Goal: Find specific page/section: Find specific page/section

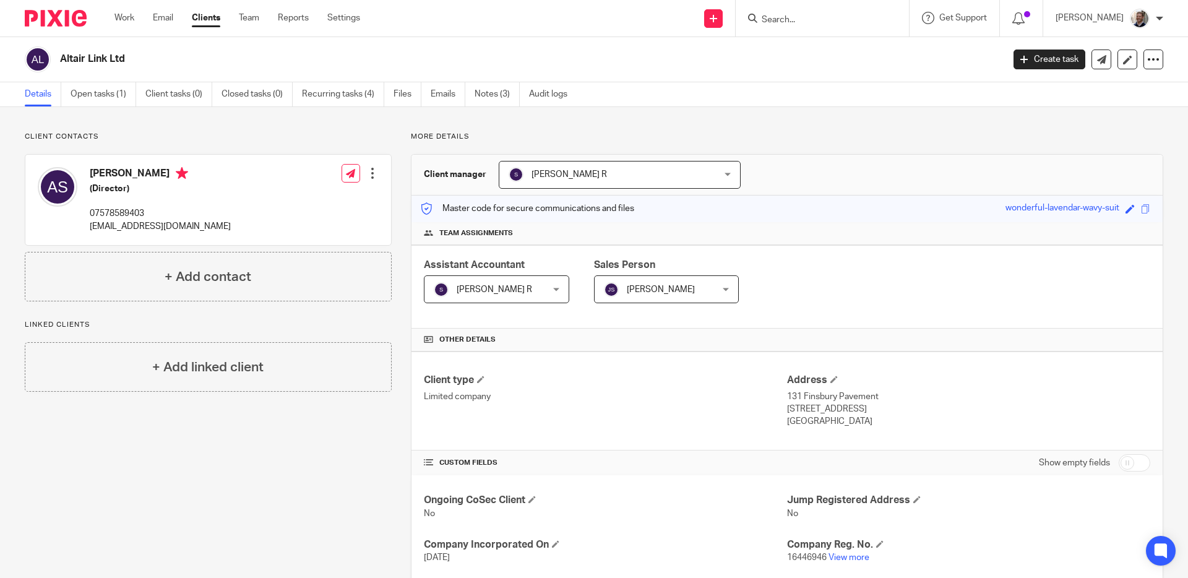
drag, startPoint x: 828, startPoint y: 65, endPoint x: 823, endPoint y: 18, distance: 47.3
click at [828, 65] on div "Altair Link Ltd" at bounding box center [527, 59] width 935 height 13
click at [821, 15] on input "Search" at bounding box center [815, 20] width 111 height 11
type input "[PERSON_NAME]"
click at [596, 18] on div "Send new email Create task Add client [PERSON_NAME] No results found. Try searc…" at bounding box center [783, 18] width 809 height 36
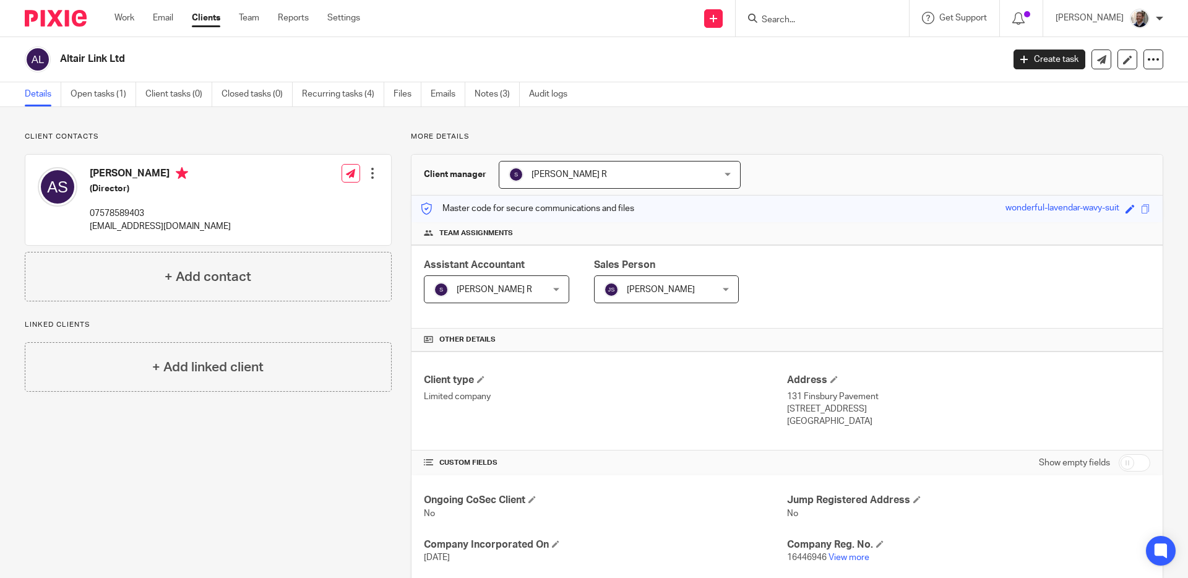
click at [826, 10] on div at bounding box center [821, 18] width 173 height 36
drag, startPoint x: 793, startPoint y: 24, endPoint x: 817, endPoint y: 24, distance: 24.1
click at [794, 24] on input "Search" at bounding box center [815, 20] width 111 height 11
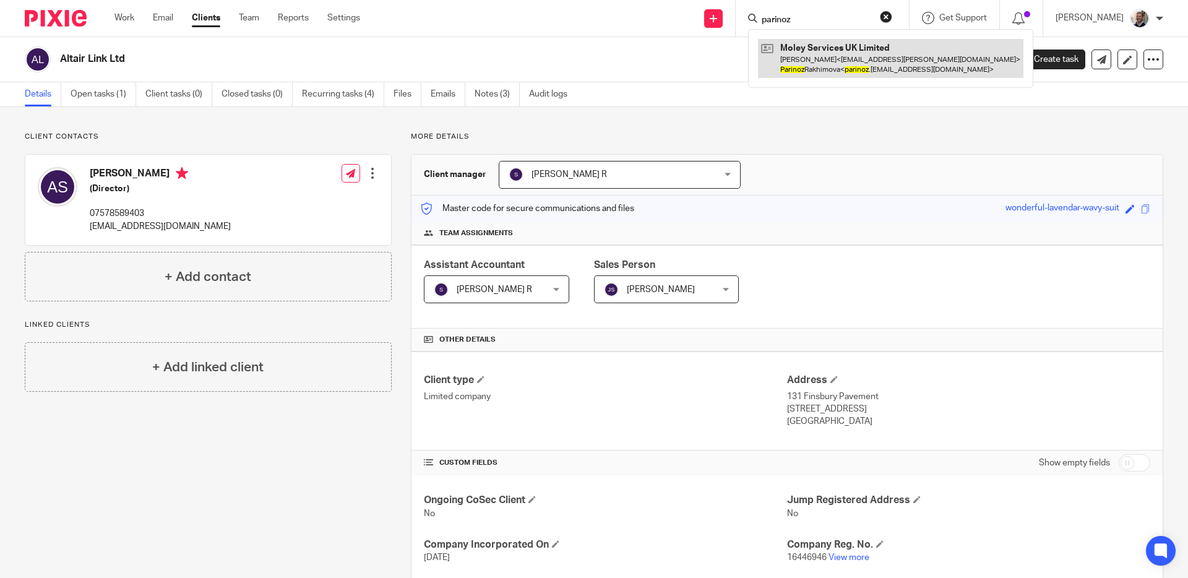
type input "parinoz"
click at [830, 64] on link at bounding box center [890, 58] width 265 height 38
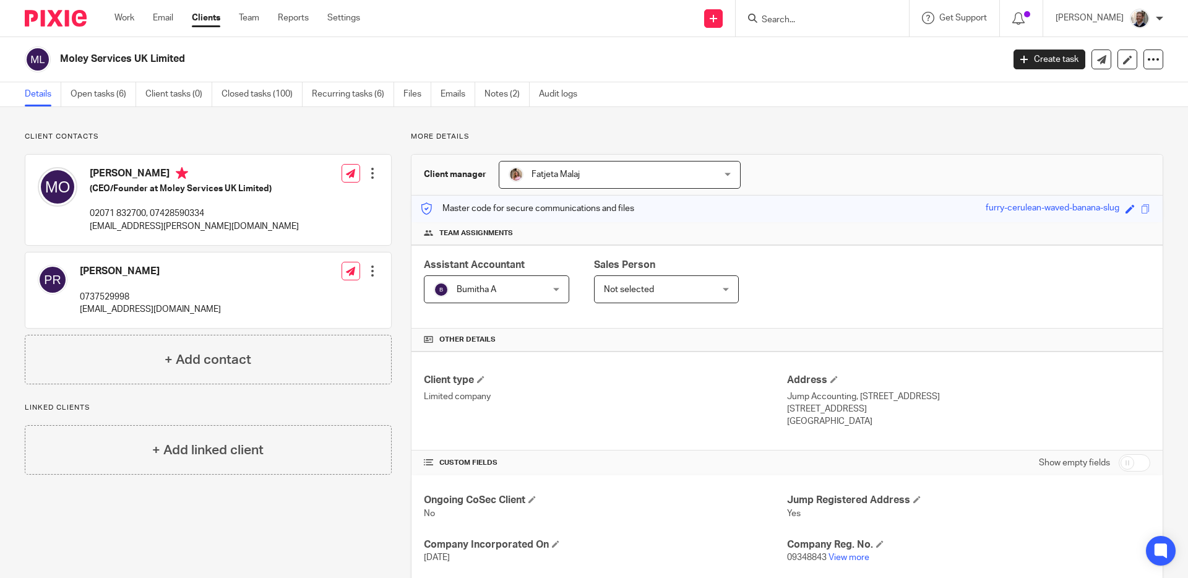
click at [805, 15] on input "Search" at bounding box center [815, 20] width 111 height 11
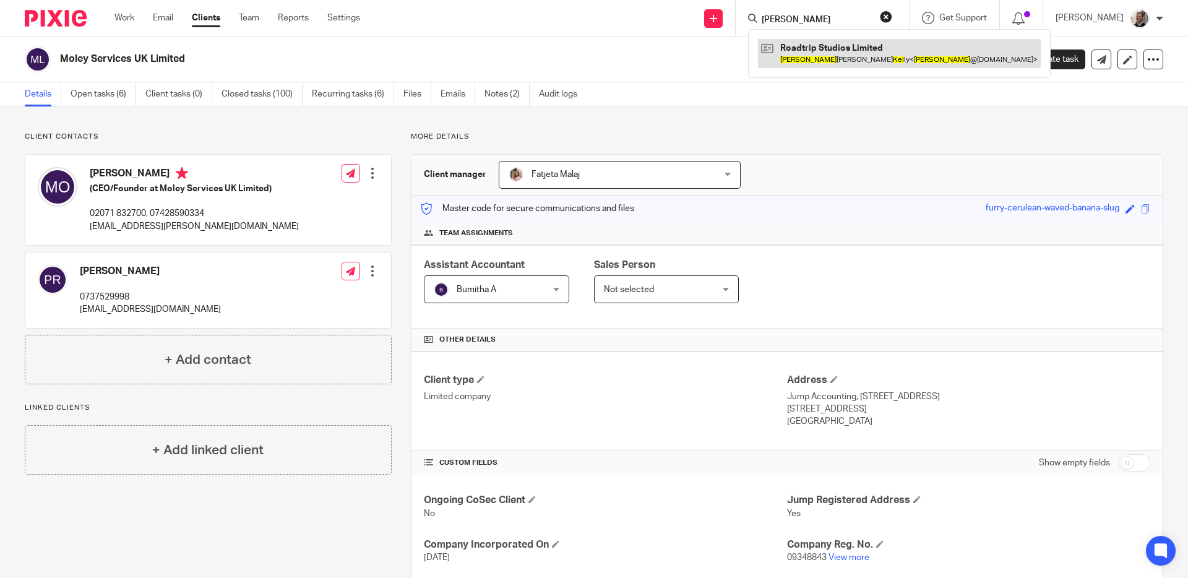
type input "thomas kel"
click at [849, 60] on link at bounding box center [899, 53] width 283 height 28
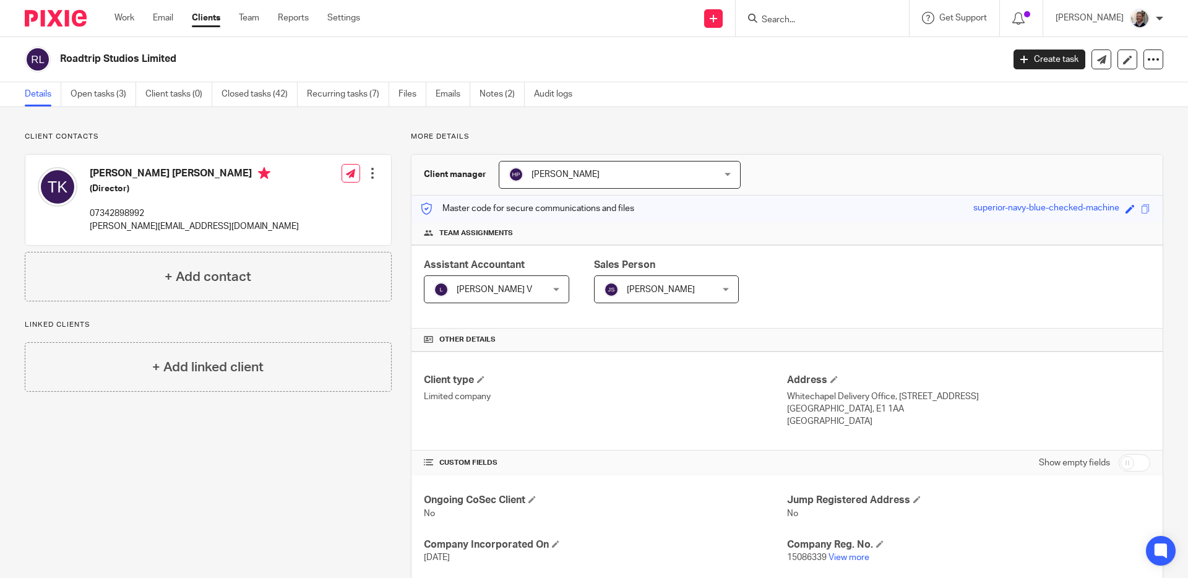
click at [862, 17] on input "Search" at bounding box center [815, 20] width 111 height 11
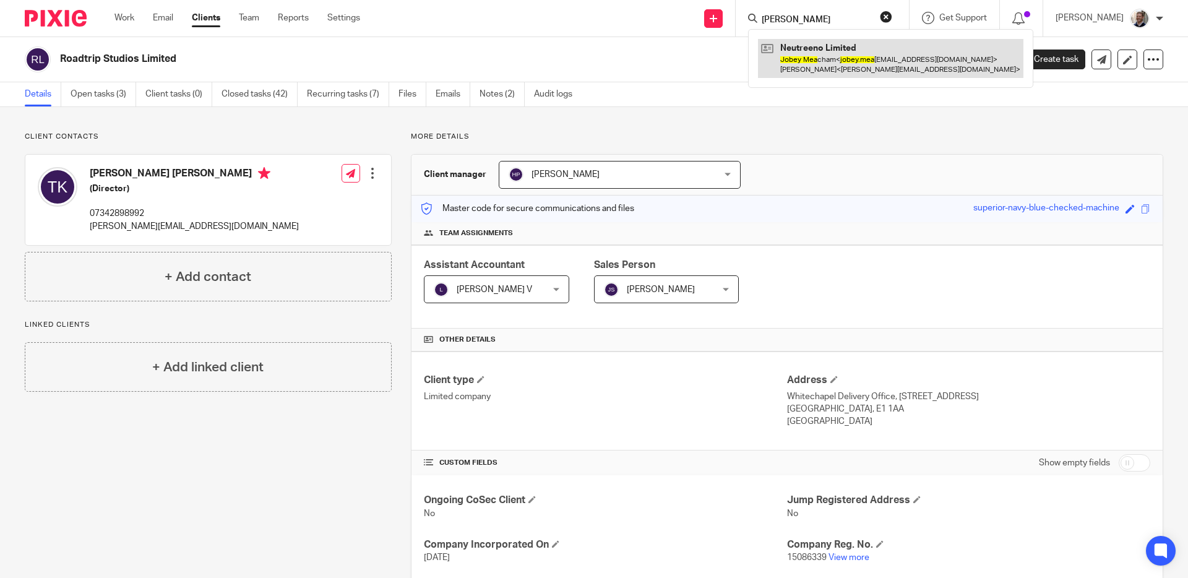
type input "jobey mea"
click at [875, 53] on link at bounding box center [890, 58] width 265 height 38
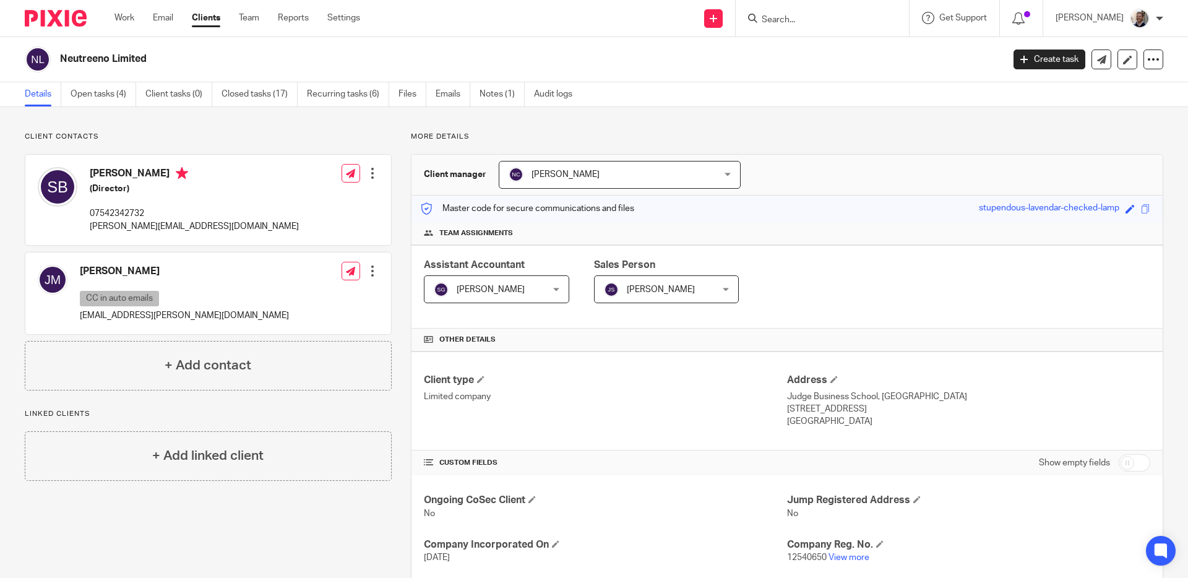
click at [815, 23] on input "Search" at bounding box center [815, 20] width 111 height 11
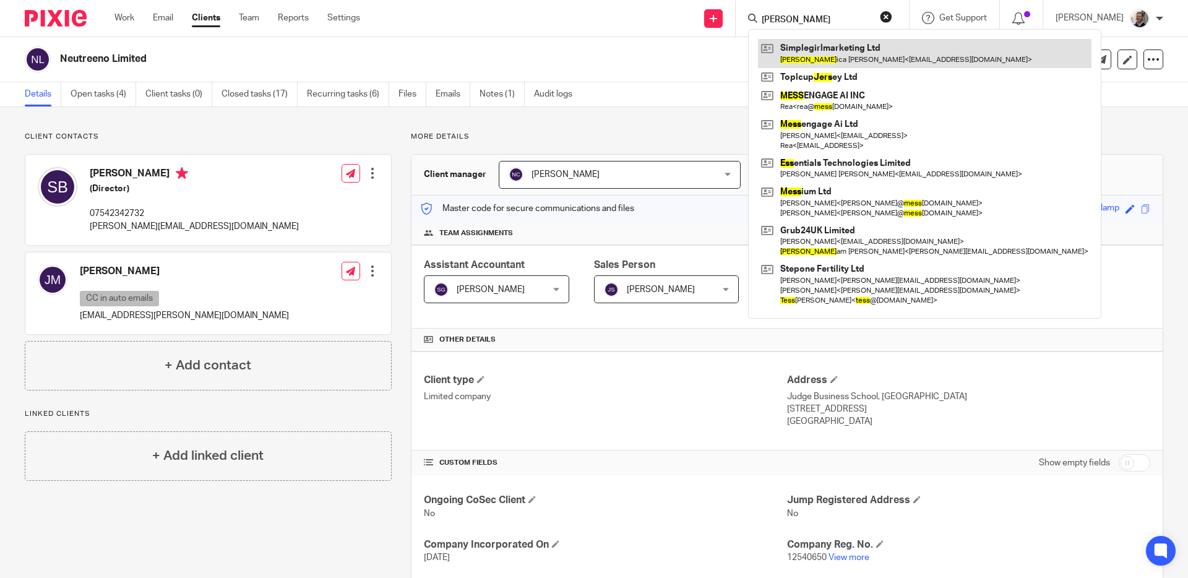
type input "jess"
click at [853, 56] on link at bounding box center [924, 53] width 333 height 28
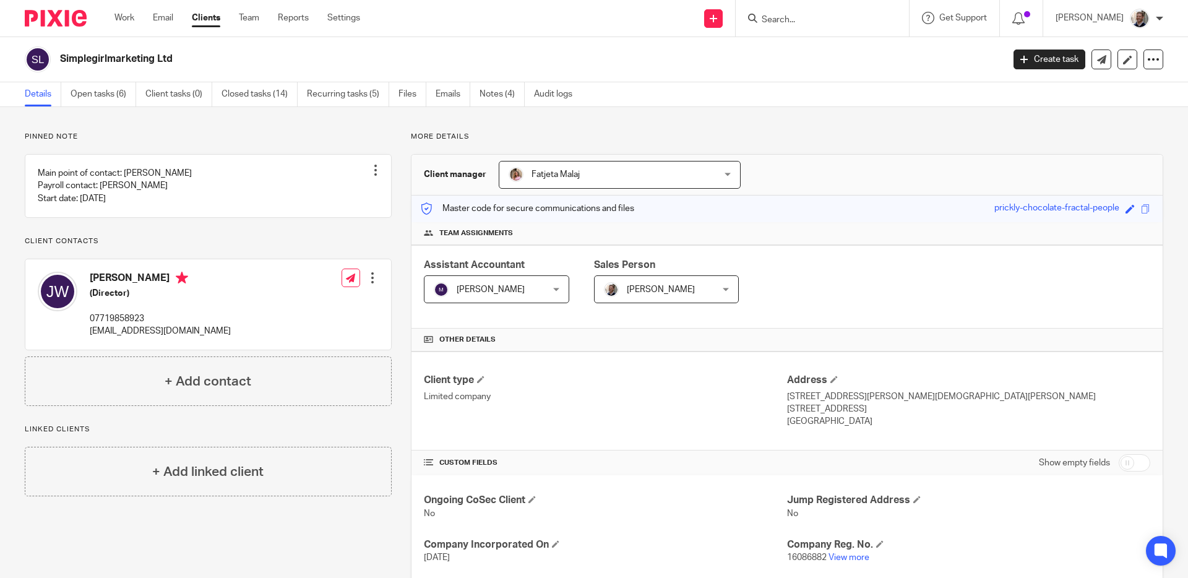
click at [795, 25] on form at bounding box center [826, 18] width 132 height 15
click at [797, 25] on input "Search" at bounding box center [815, 20] width 111 height 11
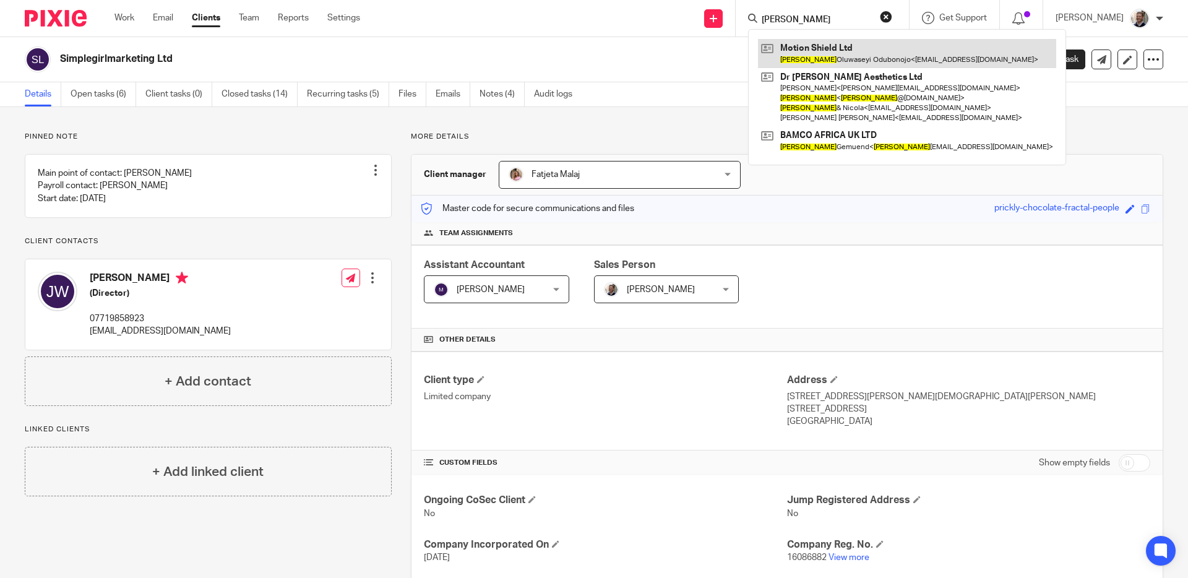
type input "marcus"
click at [834, 53] on link at bounding box center [907, 53] width 298 height 28
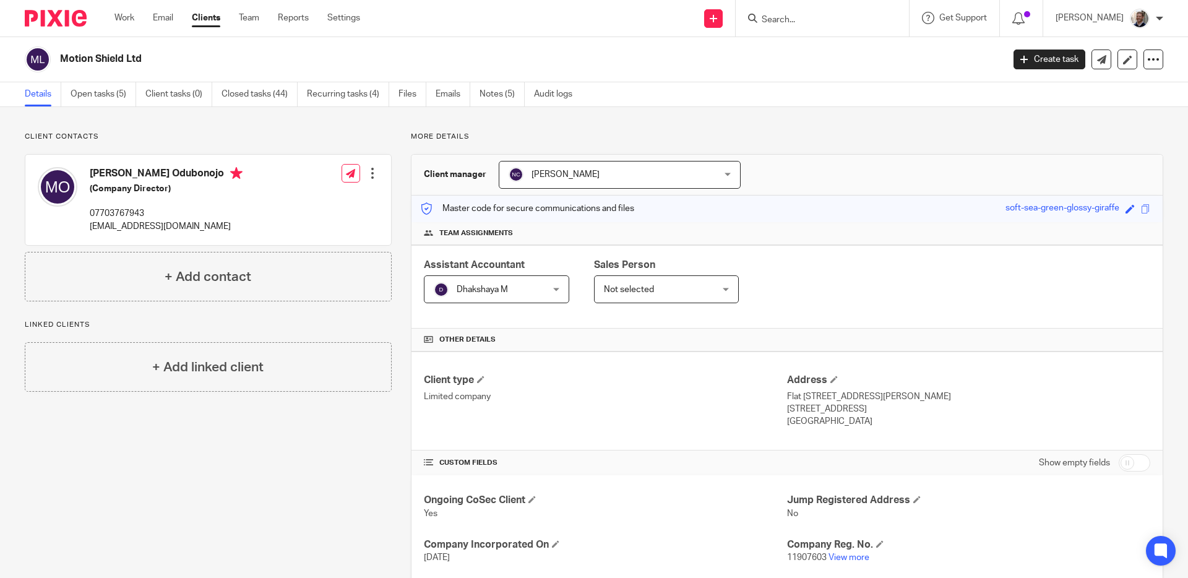
click at [811, 17] on input "Search" at bounding box center [815, 20] width 111 height 11
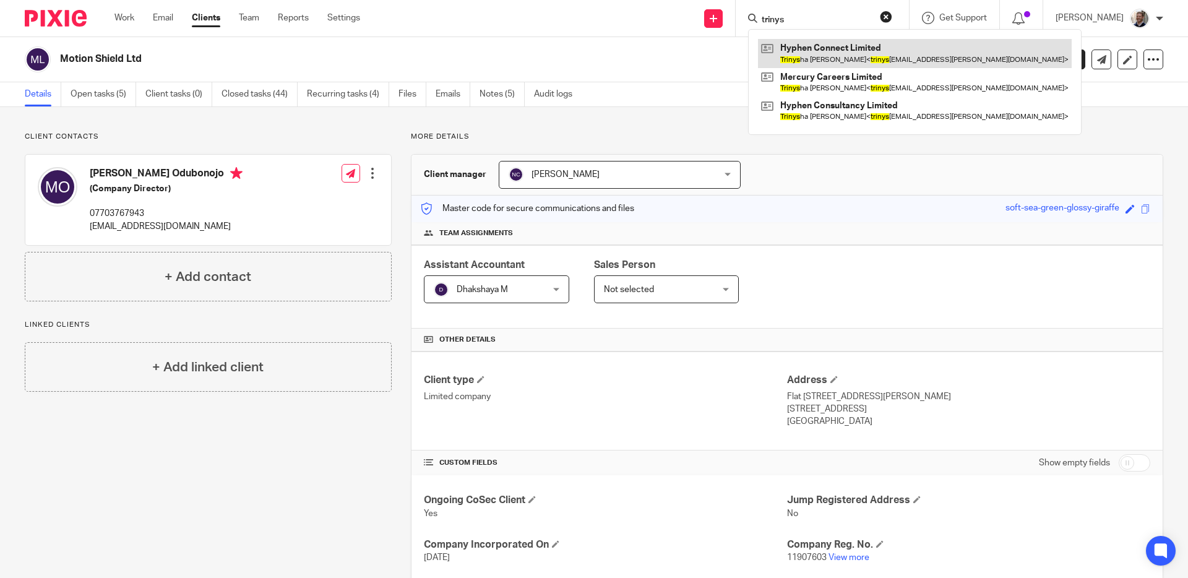
type input "trinys"
click at [840, 56] on link at bounding box center [915, 53] width 314 height 28
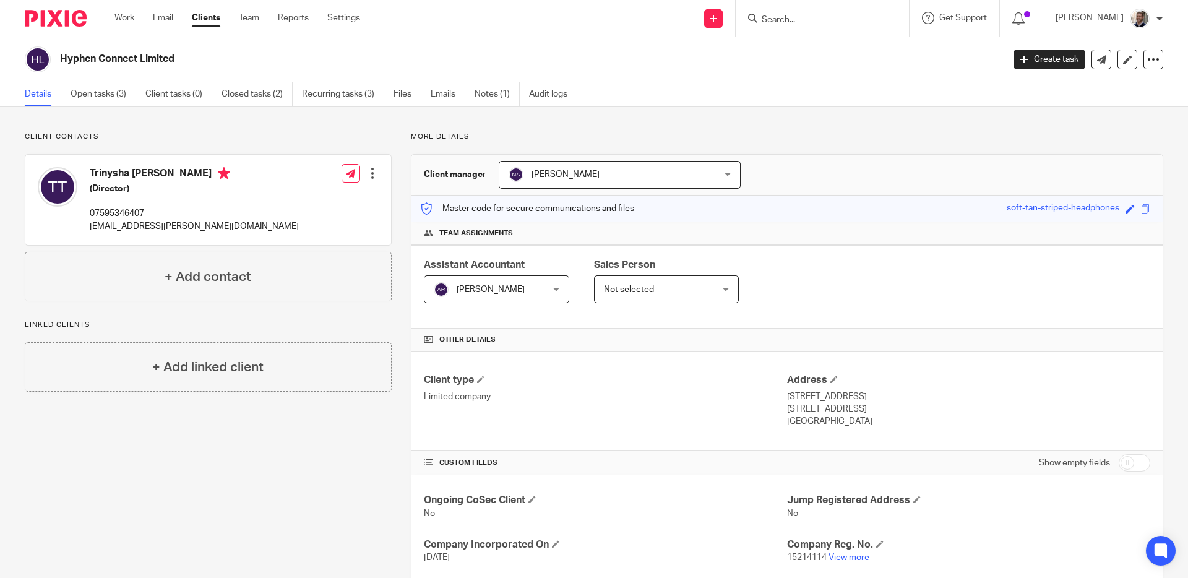
click at [808, 15] on input "Search" at bounding box center [815, 20] width 111 height 11
type input "sahar zin"
click at [822, 46] on link at bounding box center [864, 53] width 212 height 28
click at [803, 19] on input "Search" at bounding box center [815, 20] width 111 height 11
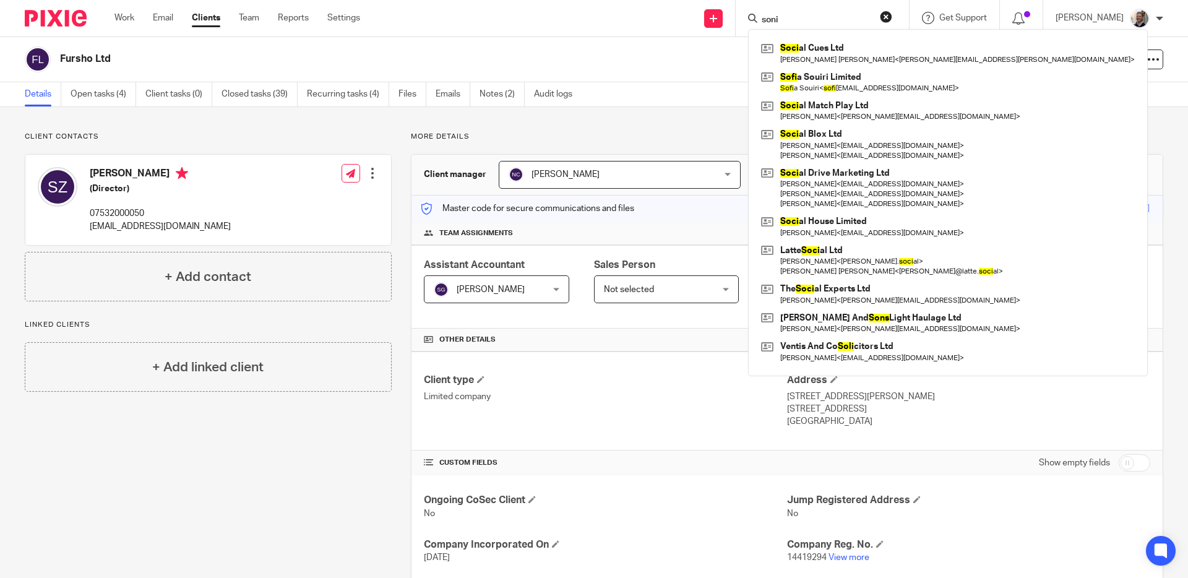
click at [849, 20] on input "soni" at bounding box center [815, 20] width 111 height 11
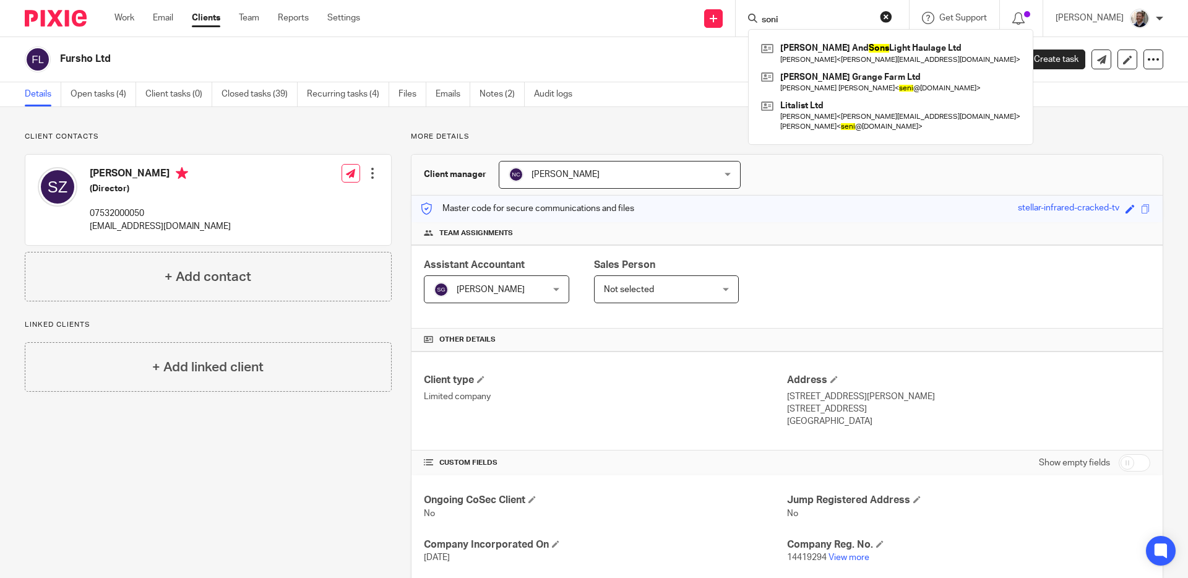
click at [816, 16] on input "soni" at bounding box center [815, 20] width 111 height 11
click at [817, 16] on input "soni" at bounding box center [815, 20] width 111 height 11
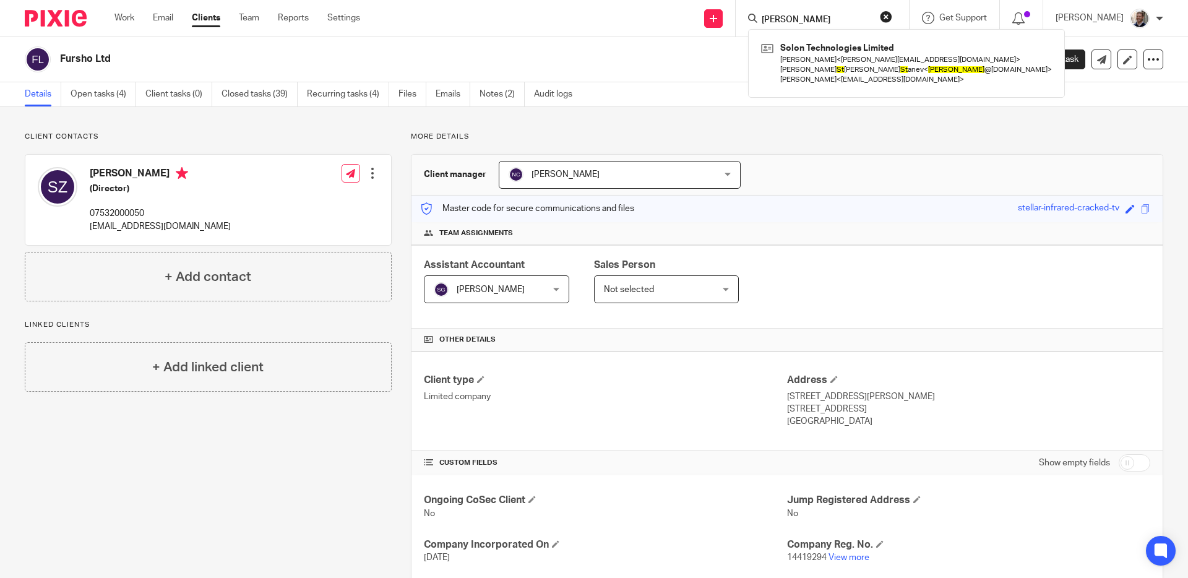
type input "[PERSON_NAME]"
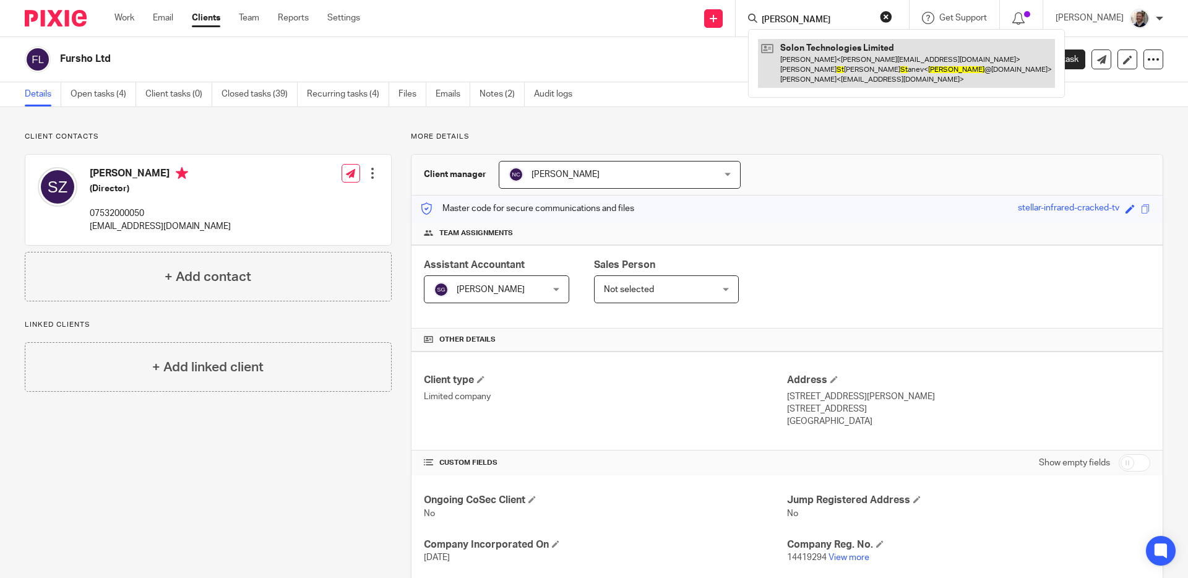
click at [820, 71] on link at bounding box center [906, 63] width 297 height 49
